Goal: Use online tool/utility: Utilize a website feature to perform a specific function

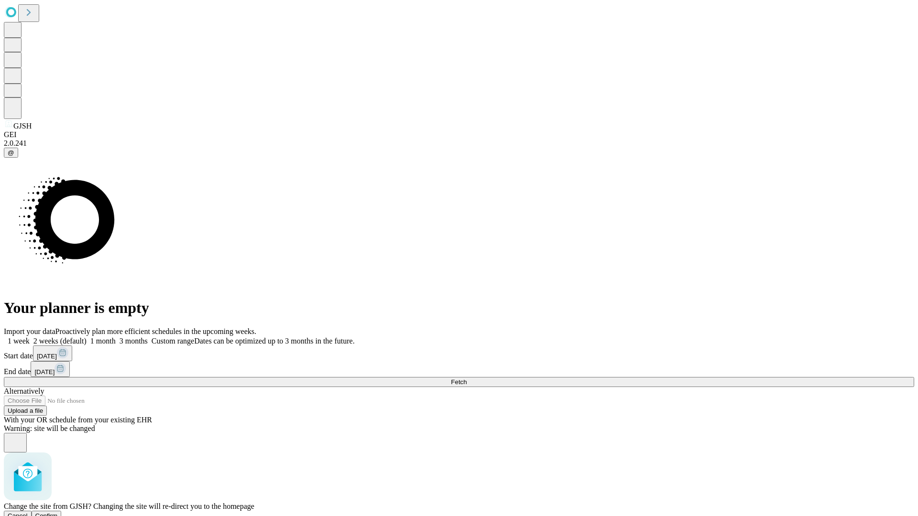
click at [58, 512] on span "Confirm" at bounding box center [46, 515] width 22 height 7
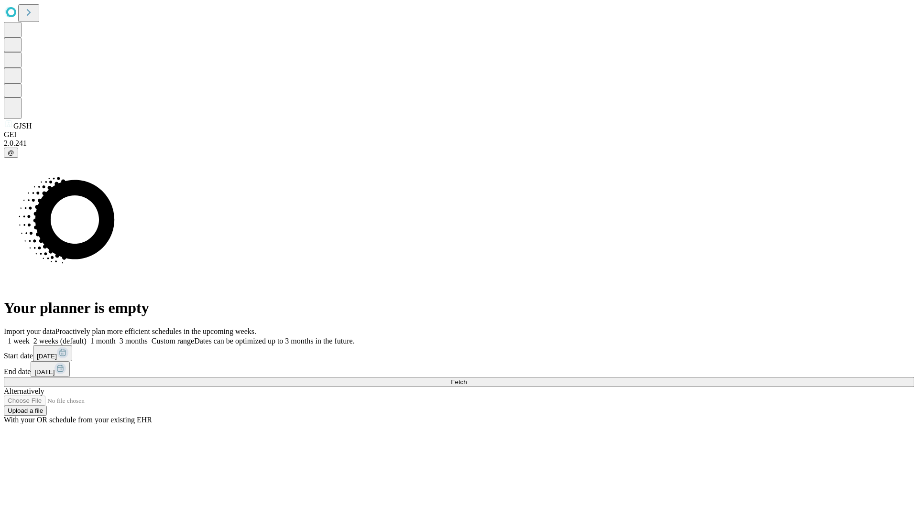
click at [116, 337] on label "1 month" at bounding box center [101, 341] width 29 height 8
click at [467, 379] on span "Fetch" at bounding box center [459, 382] width 16 height 7
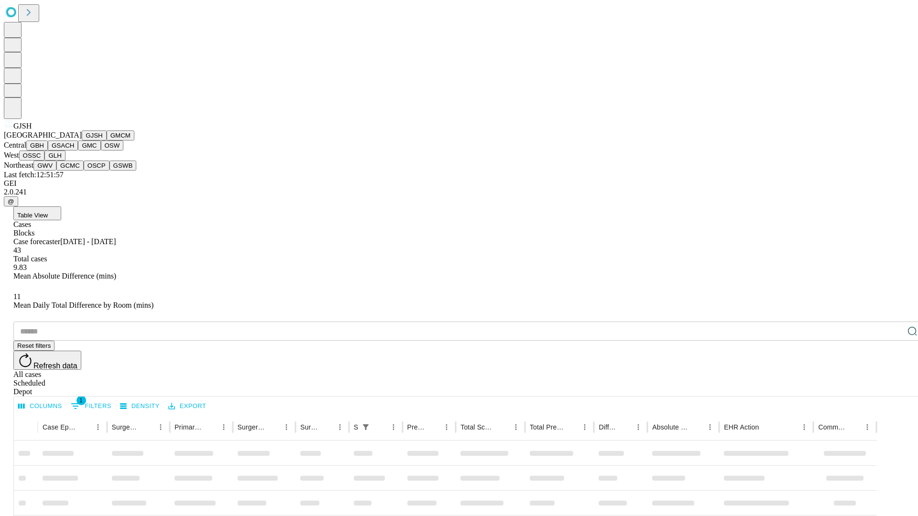
click at [107, 141] on button "GMCM" at bounding box center [121, 136] width 28 height 10
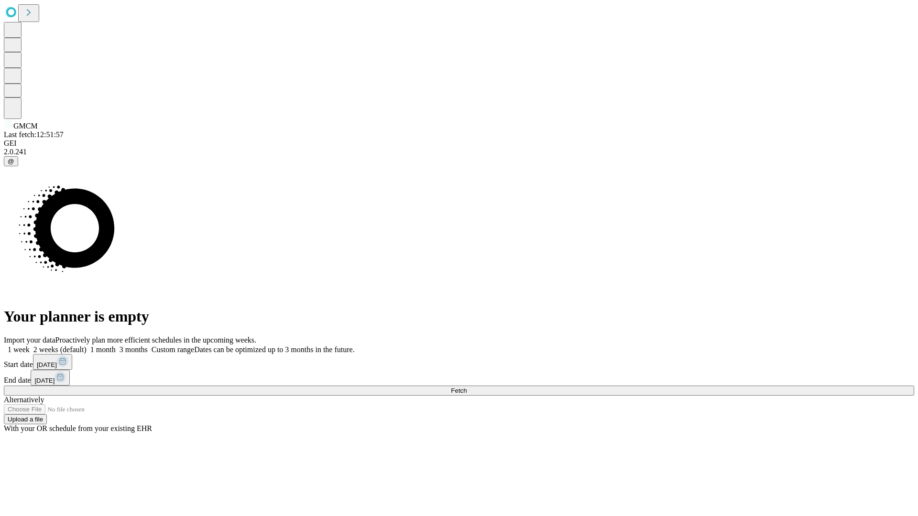
click at [116, 346] on label "1 month" at bounding box center [101, 350] width 29 height 8
click at [467, 387] on span "Fetch" at bounding box center [459, 390] width 16 height 7
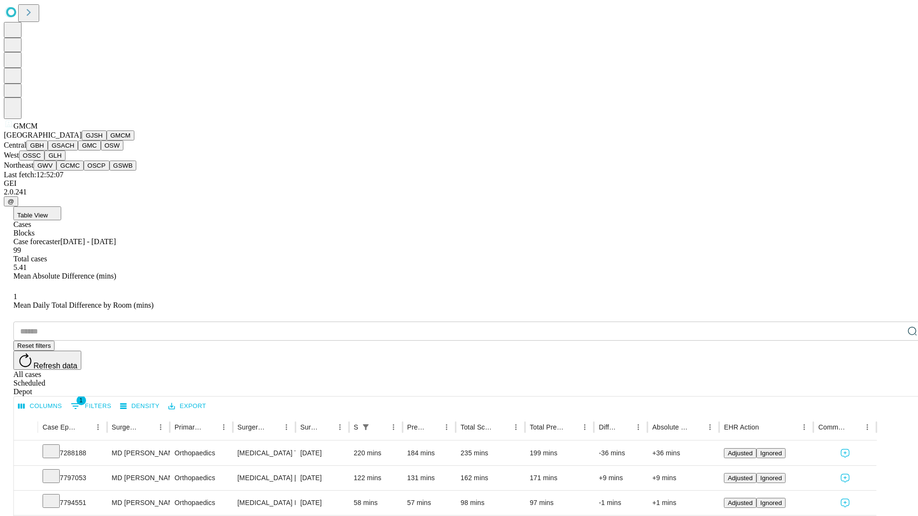
click at [48, 151] on button "GBH" at bounding box center [37, 146] width 22 height 10
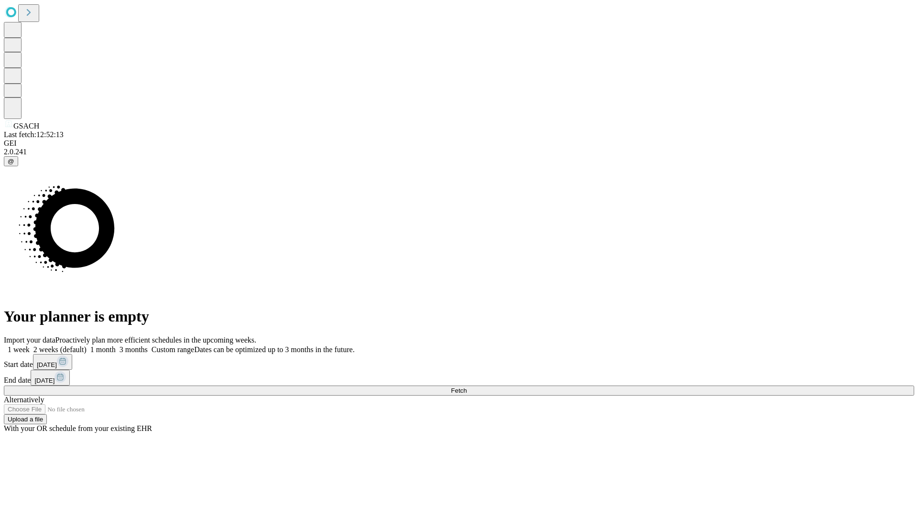
click at [116, 346] on label "1 month" at bounding box center [101, 350] width 29 height 8
click at [467, 387] on span "Fetch" at bounding box center [459, 390] width 16 height 7
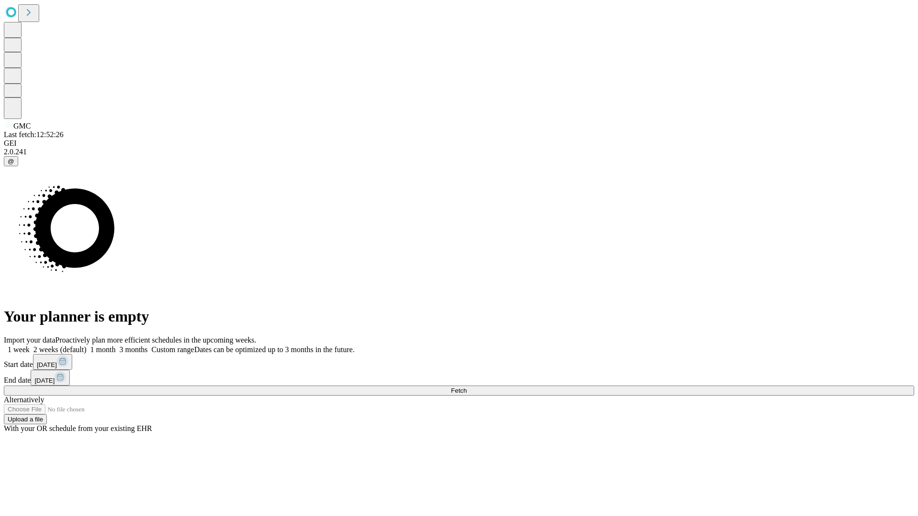
click at [116, 346] on label "1 month" at bounding box center [101, 350] width 29 height 8
click at [467, 387] on span "Fetch" at bounding box center [459, 390] width 16 height 7
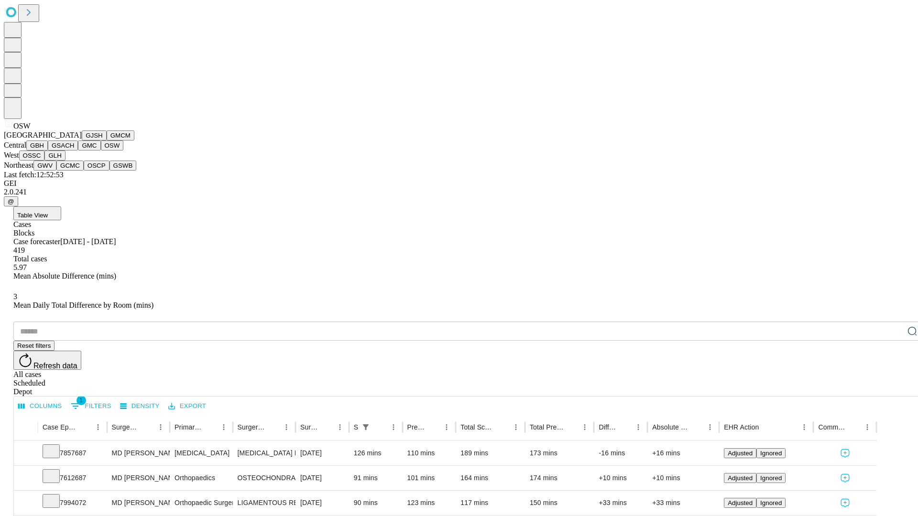
click at [45, 161] on button "OSSC" at bounding box center [32, 156] width 26 height 10
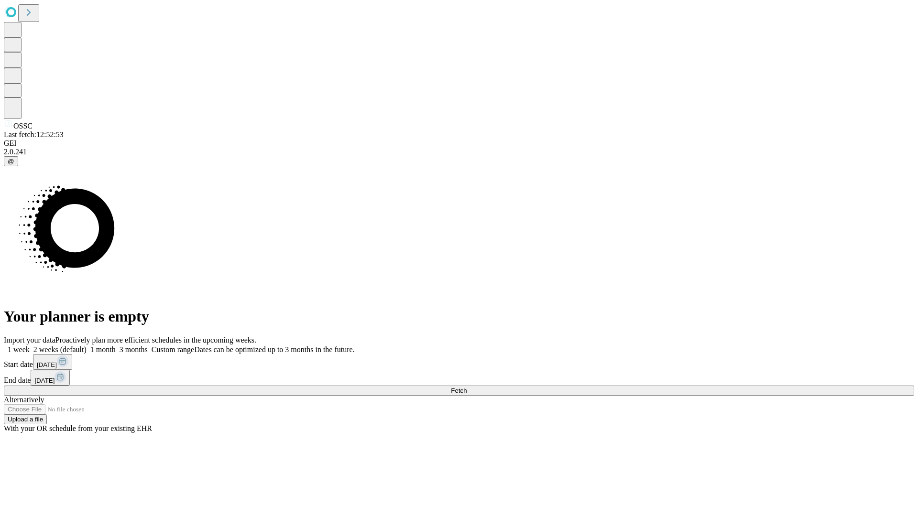
click at [467, 387] on span "Fetch" at bounding box center [459, 390] width 16 height 7
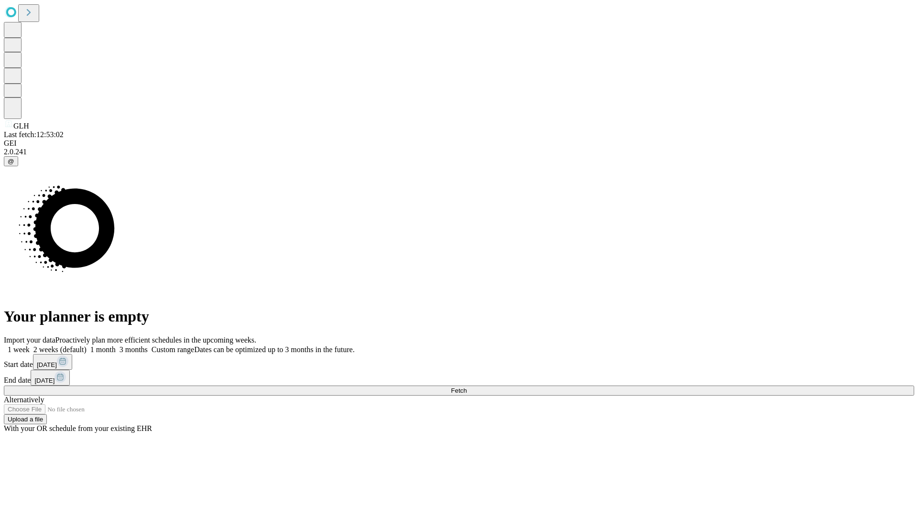
click at [116, 346] on label "1 month" at bounding box center [101, 350] width 29 height 8
click at [467, 387] on span "Fetch" at bounding box center [459, 390] width 16 height 7
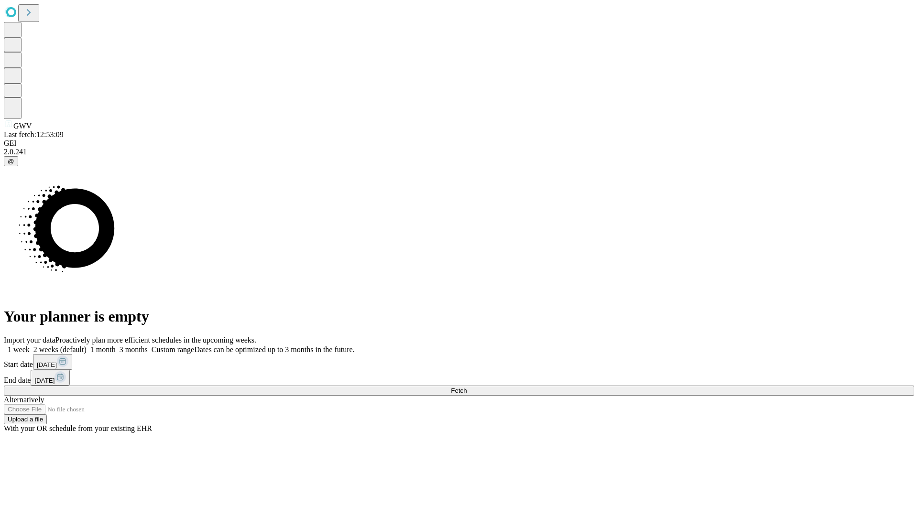
click at [116, 346] on label "1 month" at bounding box center [101, 350] width 29 height 8
click at [467, 387] on span "Fetch" at bounding box center [459, 390] width 16 height 7
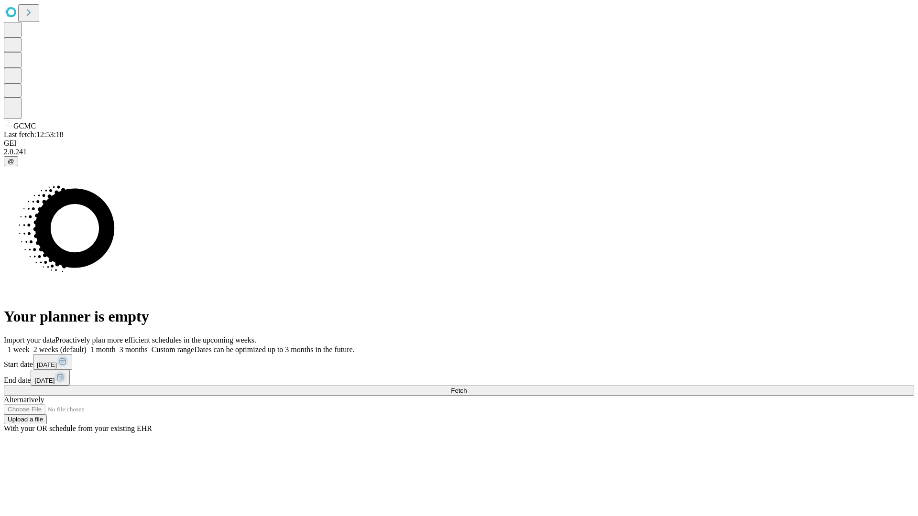
click at [116, 346] on label "1 month" at bounding box center [101, 350] width 29 height 8
click at [467, 387] on span "Fetch" at bounding box center [459, 390] width 16 height 7
